Goal: Information Seeking & Learning: Find specific page/section

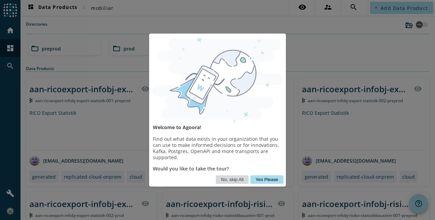
click at [234, 179] on button "No, skip All" at bounding box center [232, 179] width 33 height 9
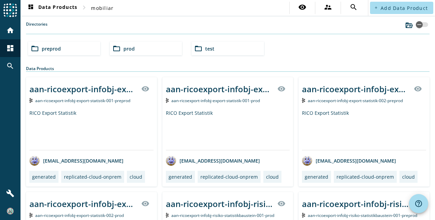
click at [394, 214] on span "aan-ricoexport-infobj-risiko-statistikbaustein-001-preprod" at bounding box center [362, 216] width 109 height 6
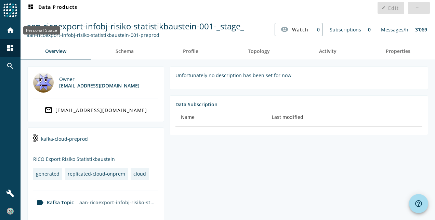
click at [6, 31] on mat-icon "home" at bounding box center [10, 30] width 8 height 8
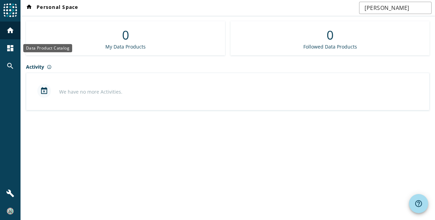
click at [10, 52] on mat-icon "dashboard" at bounding box center [10, 48] width 8 height 8
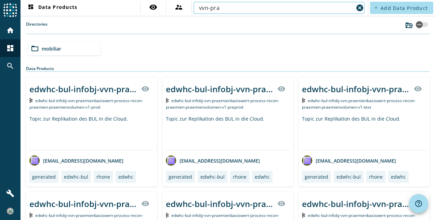
drag, startPoint x: 229, startPoint y: 7, endPoint x: 193, endPoint y: 10, distance: 36.3
click at [193, 10] on div "vvn-pra cancel" at bounding box center [278, 8] width 171 height 12
paste input "emienbasiswert-infobj-vrsantrag-praemienbasiswerte"
type input "vvn-praemienbasiswert-infobj-vrsantrag-praemienbasiswerte"
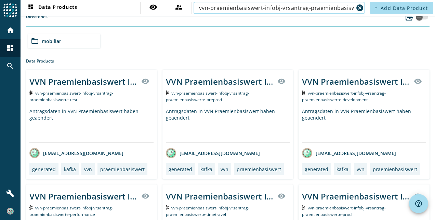
scroll to position [7, 0]
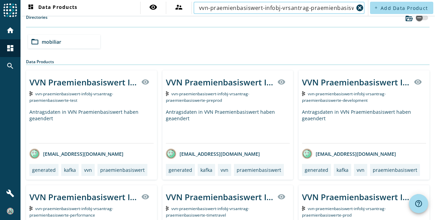
click at [109, 121] on div "Antragsdaten in VVN Praemienbasiswert haben geaendert" at bounding box center [91, 126] width 124 height 35
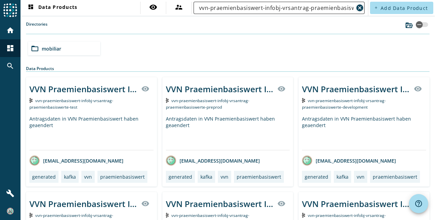
click at [355, 9] on mat-icon "cancel" at bounding box center [359, 8] width 8 height 8
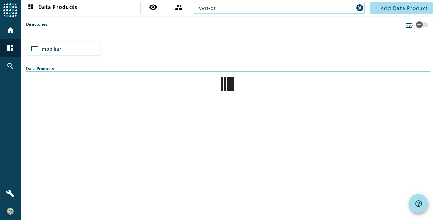
type input "vvn-pr"
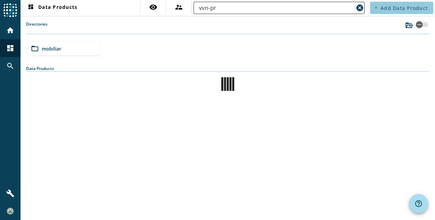
click at [252, 7] on input "vvn-pr" at bounding box center [276, 8] width 154 height 8
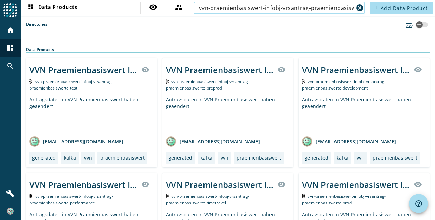
click at [284, 9] on input "vvn-praemienbasiswert-infobj-vrsantrag-praemienbasiswerte" at bounding box center [276, 8] width 154 height 8
drag, startPoint x: 302, startPoint y: 8, endPoint x: 286, endPoint y: 8, distance: 16.7
click at [286, 8] on input "vvn-praemienbasiswert-infobj-vrsantrag-praemienbasiswerte" at bounding box center [276, 8] width 154 height 8
drag, startPoint x: 305, startPoint y: 9, endPoint x: 387, endPoint y: 18, distance: 82.5
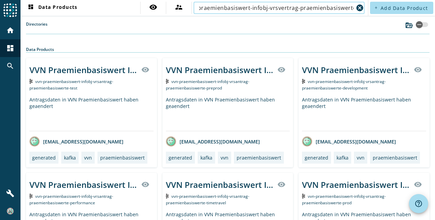
click at [387, 18] on div "dashboard Data Products visibility supervisor_account vvn-praemienbasiswert-inf…" at bounding box center [228, 110] width 414 height 220
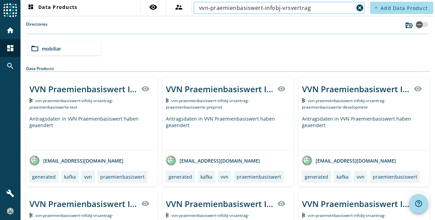
scroll to position [0, 0]
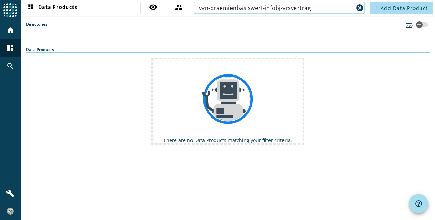
drag, startPoint x: 322, startPoint y: 8, endPoint x: 195, endPoint y: 1, distance: 126.6
click at [195, 1] on nav "dashboard Data Products visibility supervisor_account vvn-praemienbasiswert-inf…" at bounding box center [194, 8] width 347 height 16
paste input "praemienbasiswerte-v4"
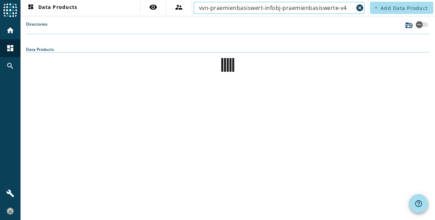
type input "vvn-praemienbasiswert-infobj-praemienbasiswerte-v4"
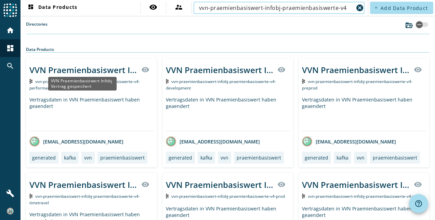
click at [98, 53] on div "Data Products" at bounding box center [227, 49] width 403 height 6
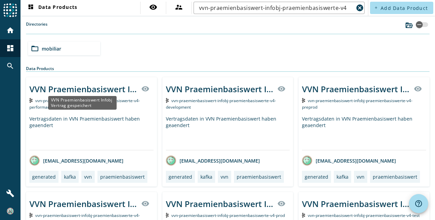
click at [97, 85] on div "VVN Praemienbasiswert Infobj Vertrag gespeichert" at bounding box center [83, 88] width 108 height 11
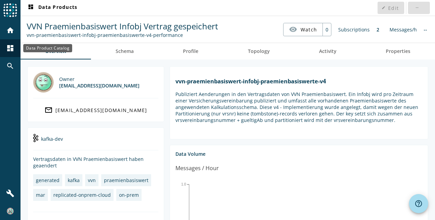
click at [11, 43] on div "dashboard" at bounding box center [10, 48] width 18 height 18
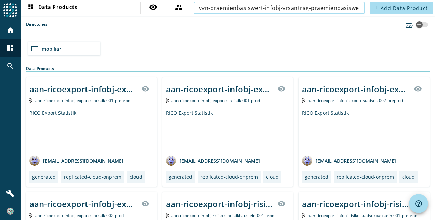
scroll to position [0, 11]
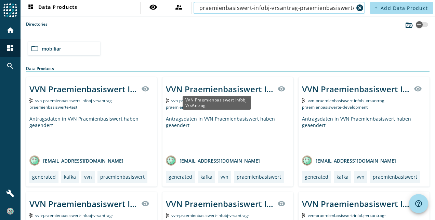
type input "vvn-praemienbasiswert-infobj-vrsantrag-praemienbasiswerte"
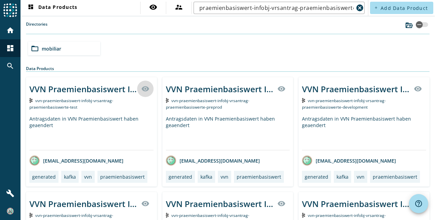
click at [141, 87] on mat-icon "visibility" at bounding box center [145, 89] width 8 height 8
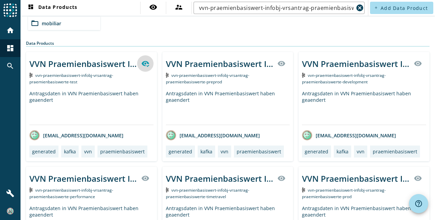
click at [144, 63] on icon at bounding box center [145, 64] width 8 height 6
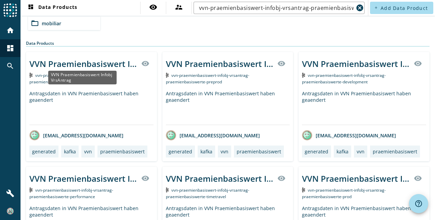
click at [96, 60] on div "VVN Praemienbasiswert Infobj VrsAntrag" at bounding box center [83, 63] width 108 height 11
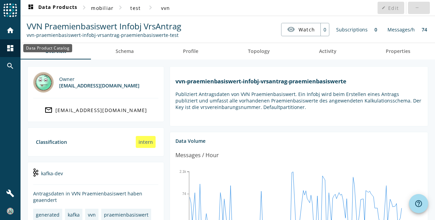
click at [10, 46] on mat-icon "dashboard" at bounding box center [10, 48] width 8 height 8
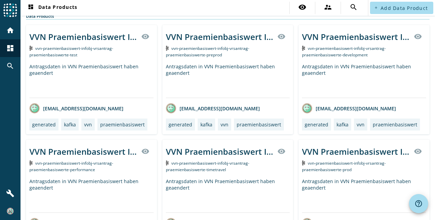
scroll to position [52, 0]
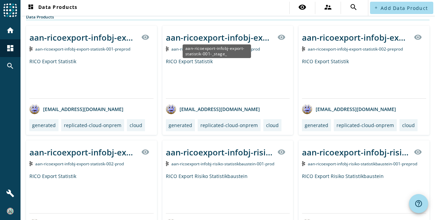
click at [233, 34] on div "aan-ricoexport-infobj-export-statistik-001-_stage_" at bounding box center [220, 37] width 108 height 11
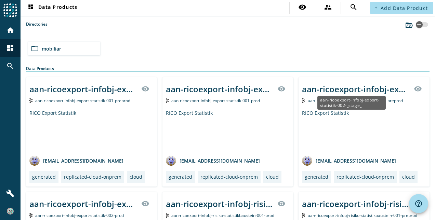
click at [338, 85] on div "aan-ricoexport-infobj-export-statistik-002-_stage_" at bounding box center [356, 88] width 108 height 11
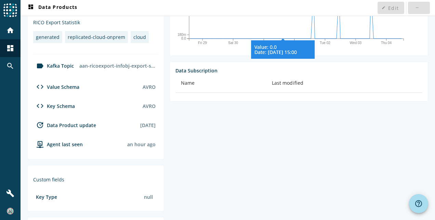
scroll to position [179, 0]
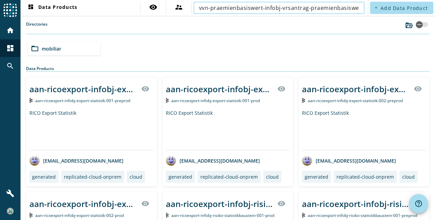
scroll to position [0, 11]
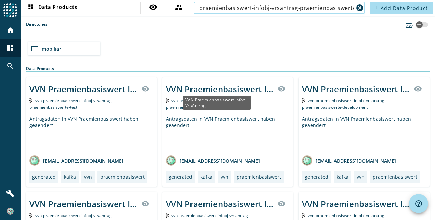
type input "vvn-praemienbasiswert-infobj-vrsantrag-praemienbasiswerte"
click at [213, 88] on div "VVN Praemienbasiswert Infobj VrsAntrag" at bounding box center [220, 88] width 108 height 11
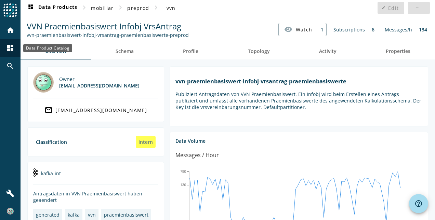
click at [10, 49] on mat-icon "dashboard" at bounding box center [10, 48] width 8 height 8
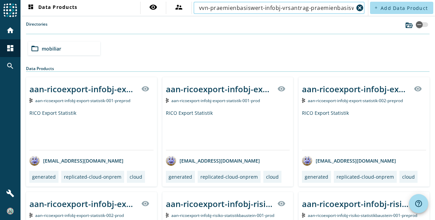
scroll to position [0, 11]
type input "vvn-praemienbasiswert-infobj-vrsantrag-praemienbasiswerte"
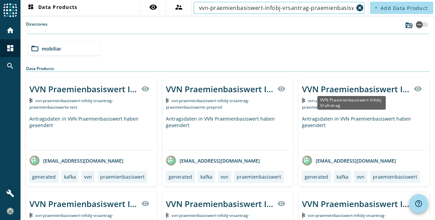
click at [327, 90] on div "VVN Praemienbasiswert Infobj VrsAntrag" at bounding box center [356, 88] width 108 height 11
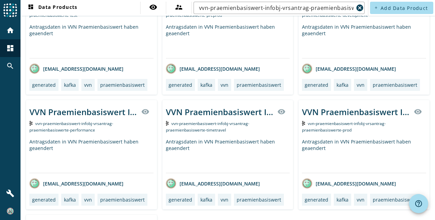
scroll to position [92, 0]
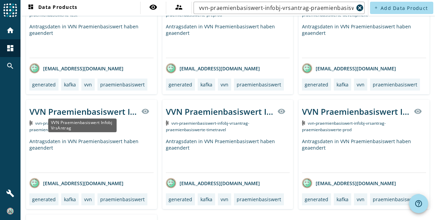
click at [90, 111] on div "VVN Praemienbasiswert Infobj VrsAntrag" at bounding box center [83, 111] width 108 height 11
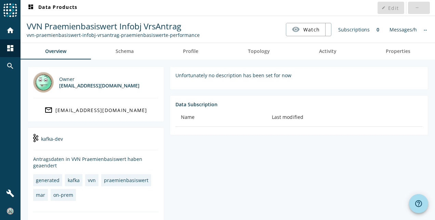
scroll to position [79, 0]
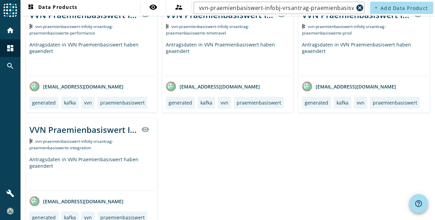
scroll to position [176, 0]
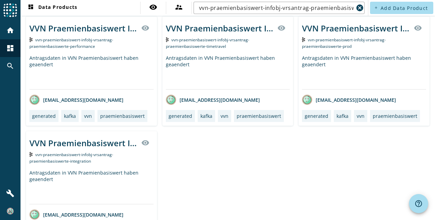
click at [202, 31] on div "VVN Praemienbasiswert Infobj VrsAntrag" at bounding box center [220, 28] width 108 height 11
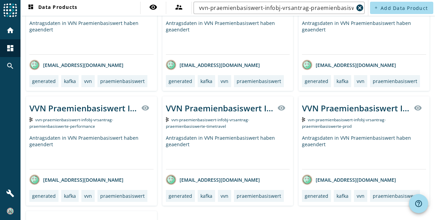
scroll to position [96, 0]
click at [339, 105] on div "VVN Praemienbasiswert Infobj VrsAntrag" at bounding box center [356, 107] width 108 height 11
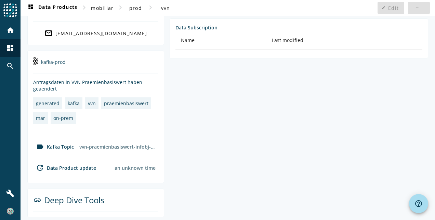
scroll to position [77, 0]
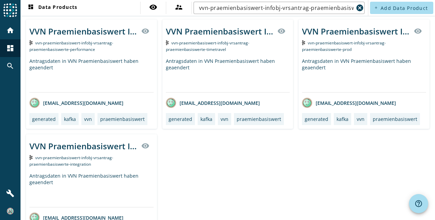
scroll to position [214, 0]
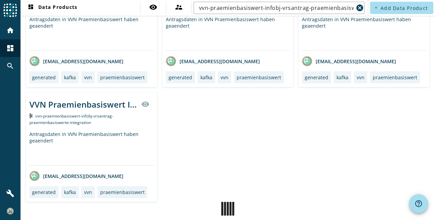
click at [78, 108] on div "VVN Praemienbasiswert Infobj VrsAntrag" at bounding box center [83, 104] width 108 height 11
